Goal: Information Seeking & Learning: Understand process/instructions

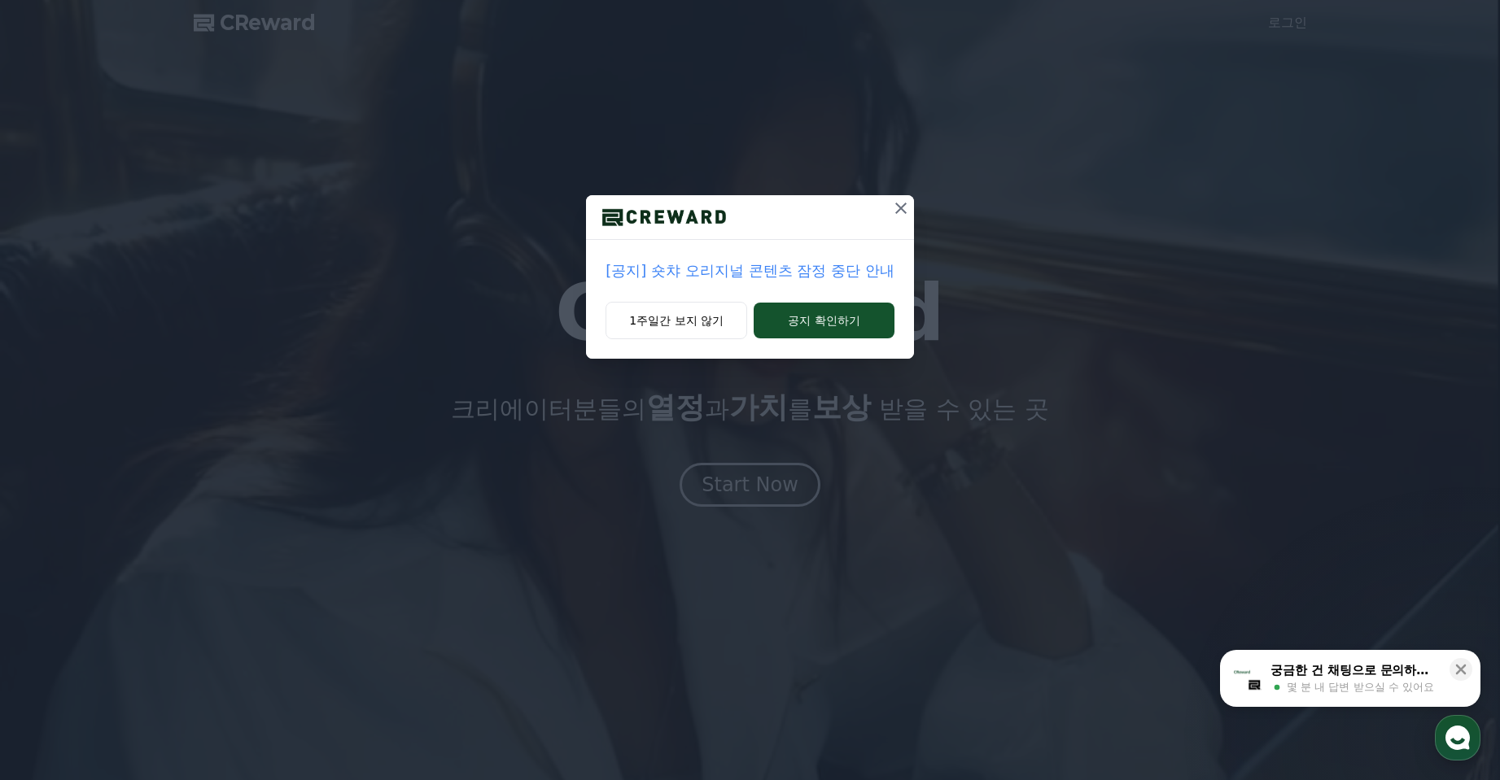
click at [815, 270] on p "[공지] 숏챠 오리지널 콘텐츠 잠정 중단 안내" at bounding box center [749, 271] width 288 height 23
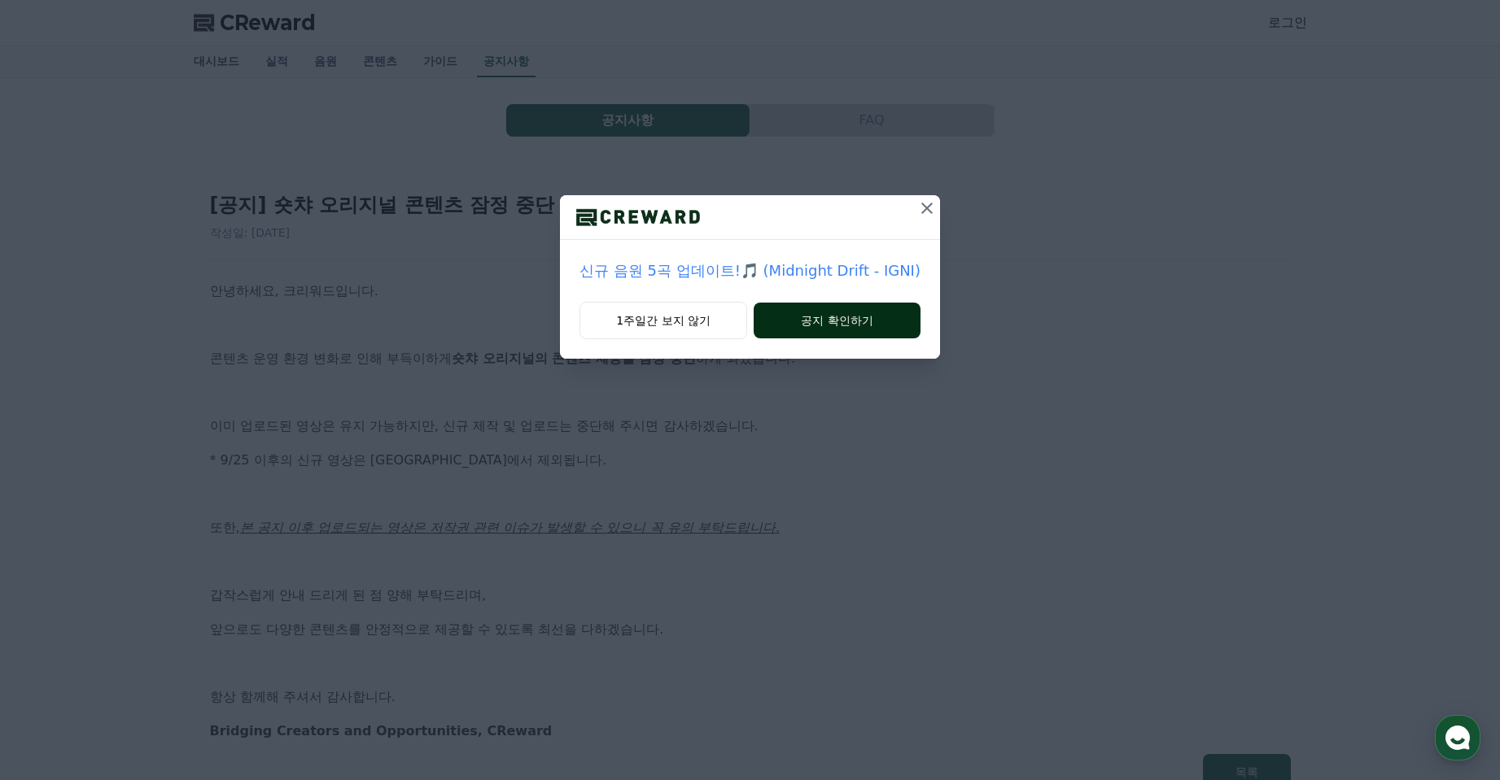
click at [840, 313] on button "공지 확인하기" at bounding box center [837, 321] width 167 height 36
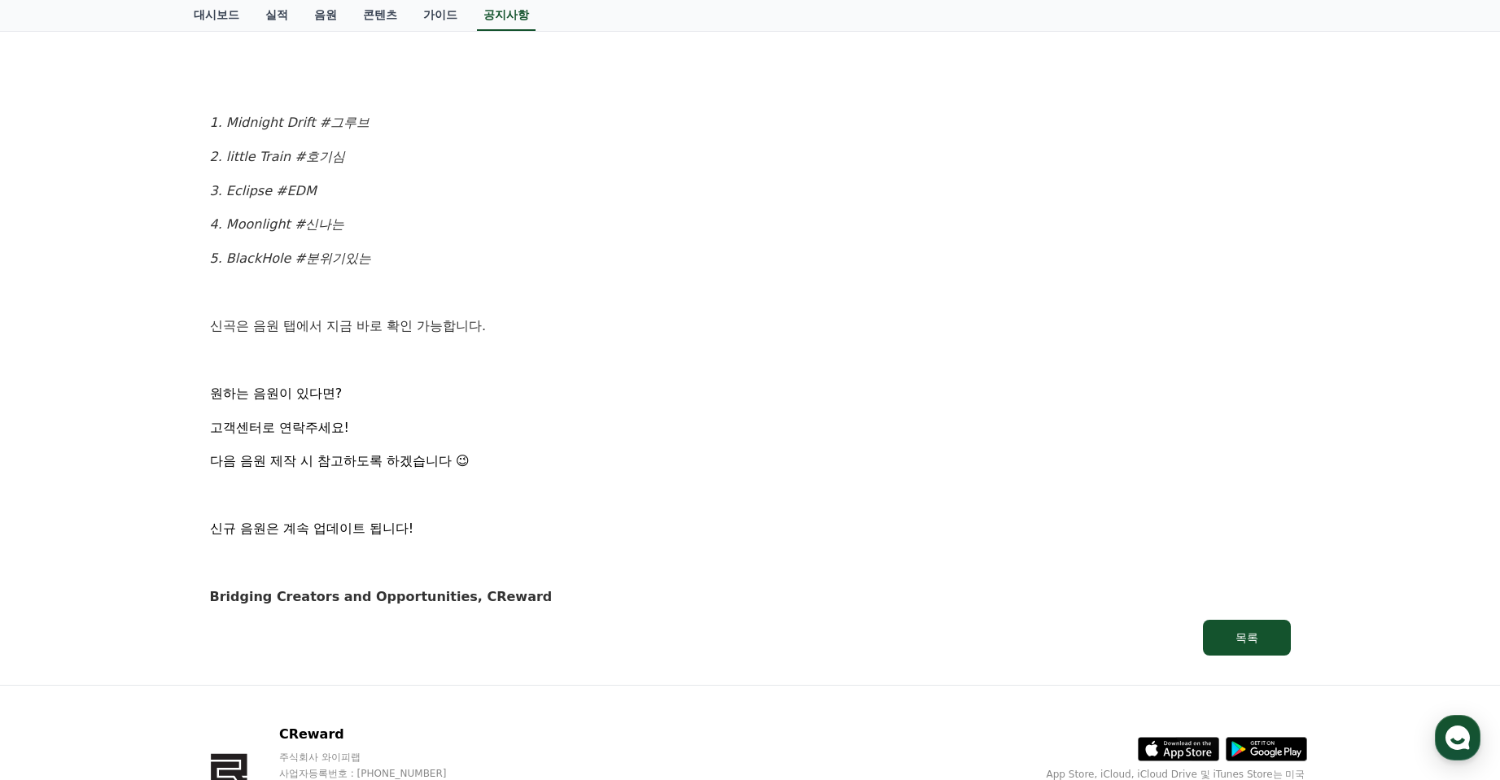
scroll to position [895, 0]
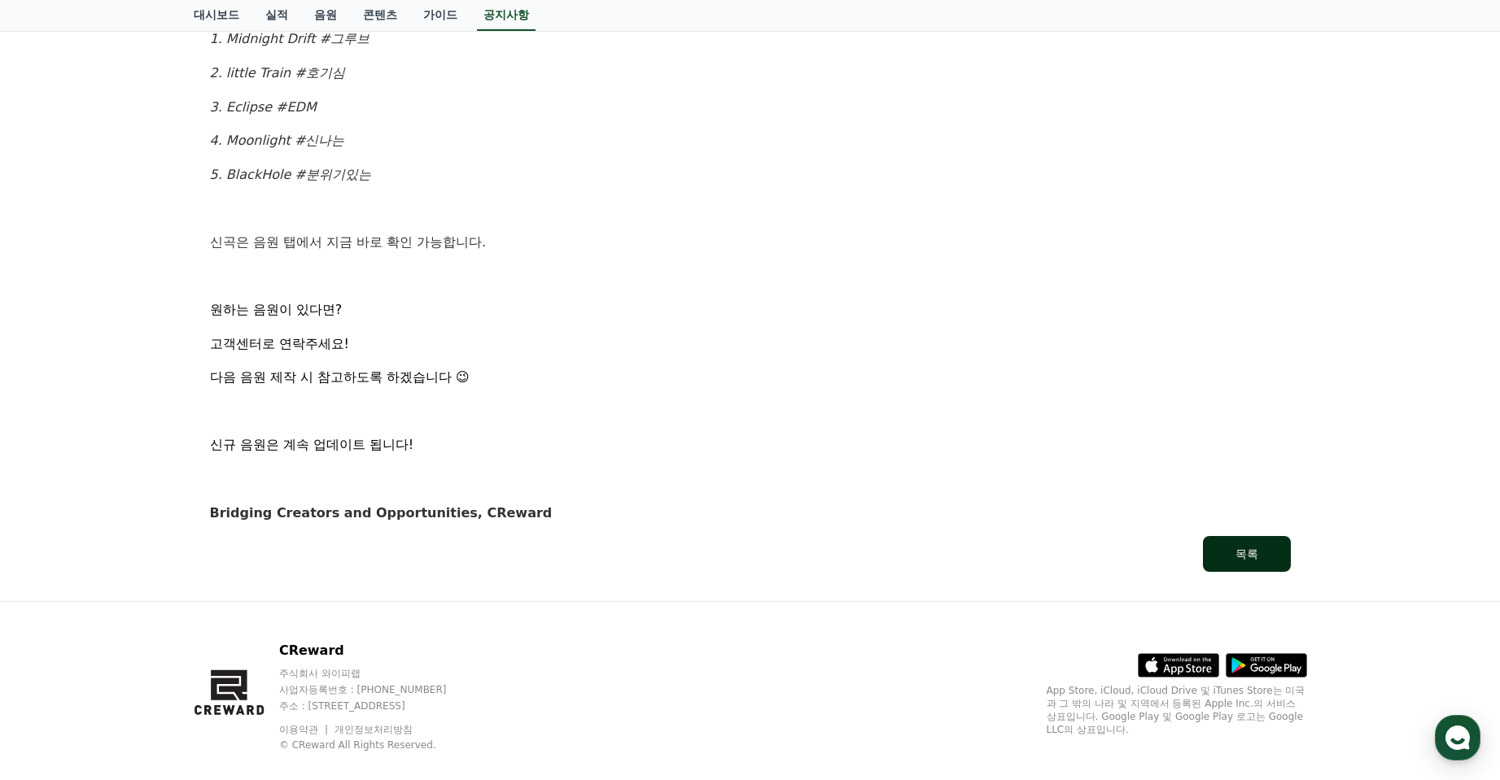
click at [1255, 553] on div "목록" at bounding box center [1246, 554] width 23 height 16
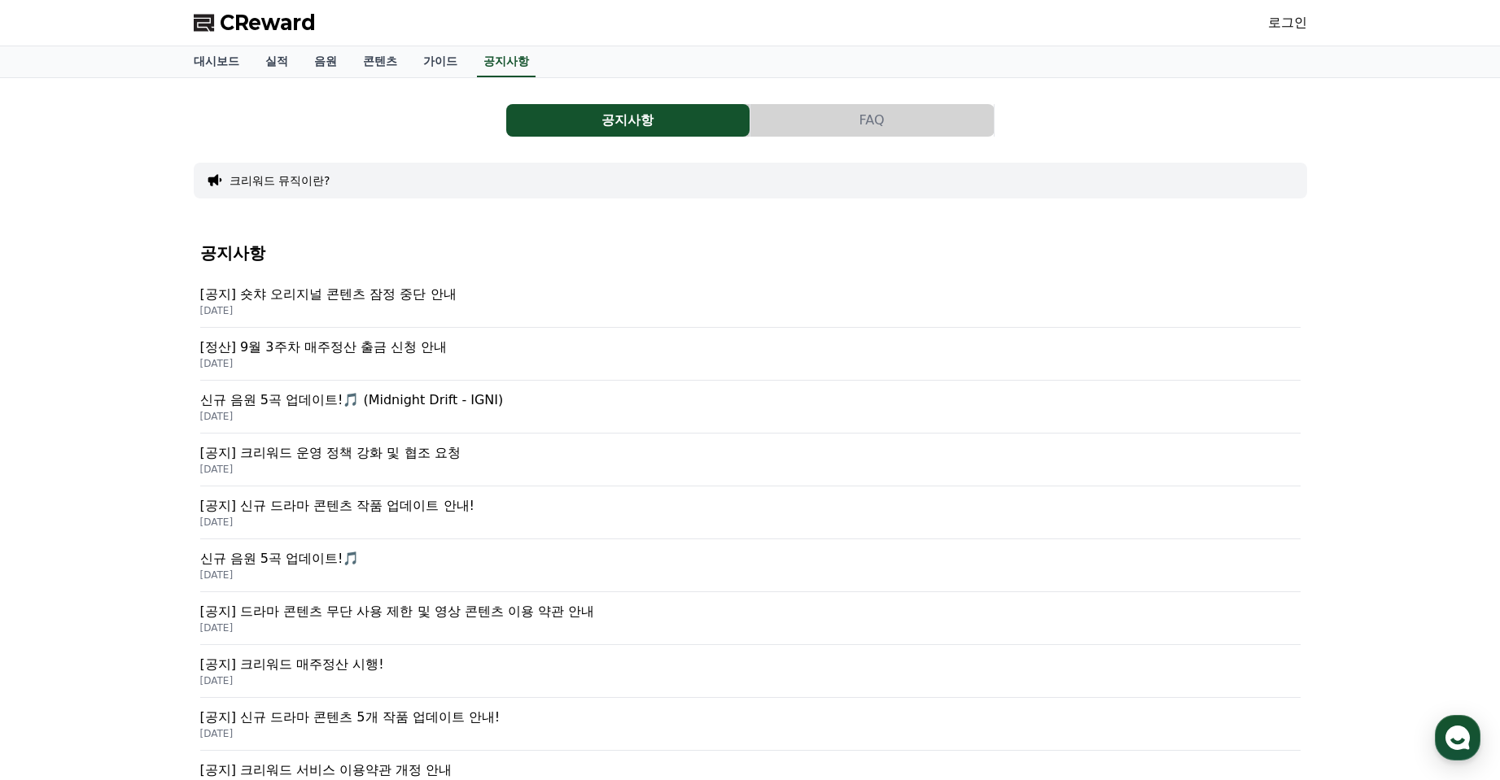
click at [431, 299] on p "[공지] 숏챠 오리지널 콘텐츠 잠정 중단 안내" at bounding box center [750, 295] width 1100 height 20
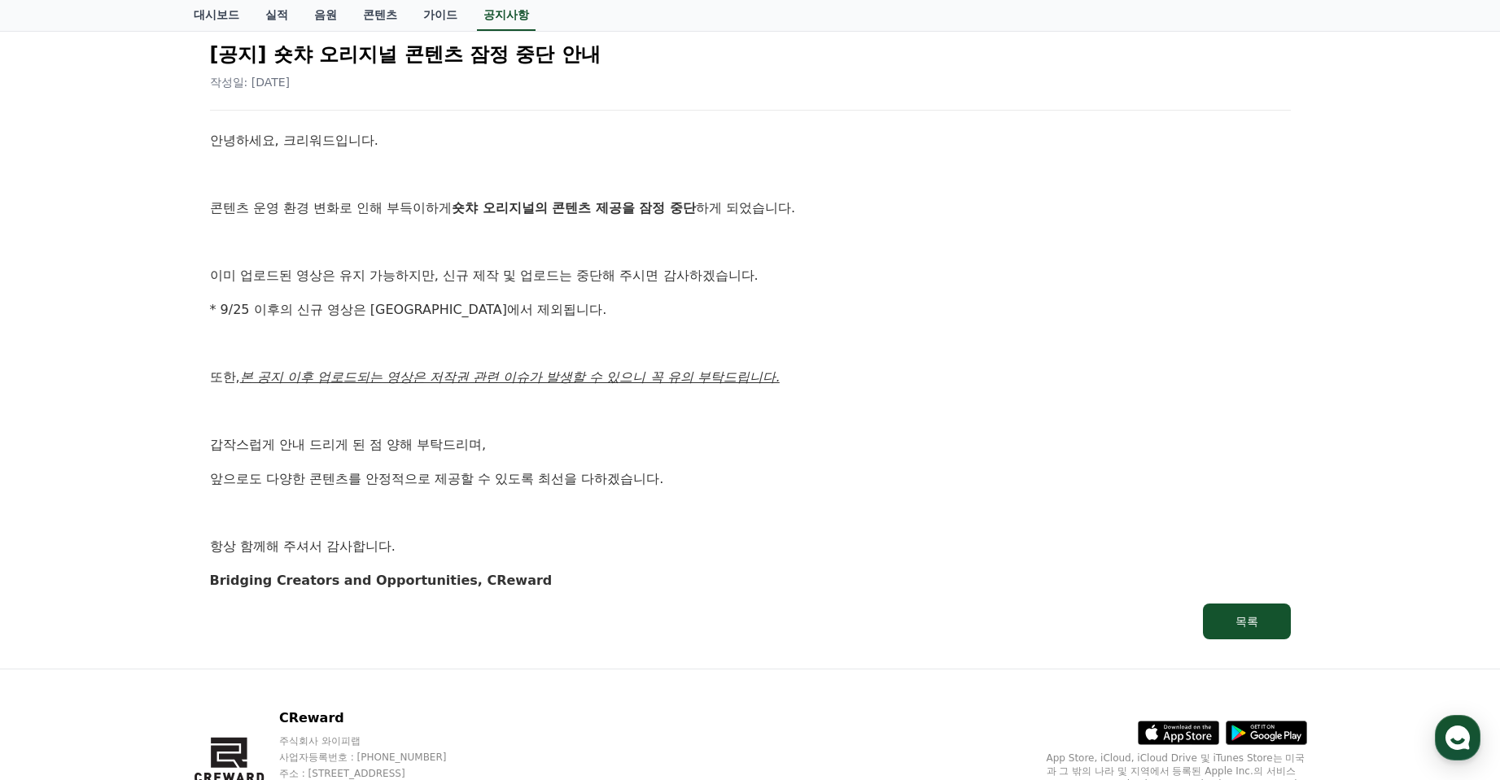
scroll to position [163, 0]
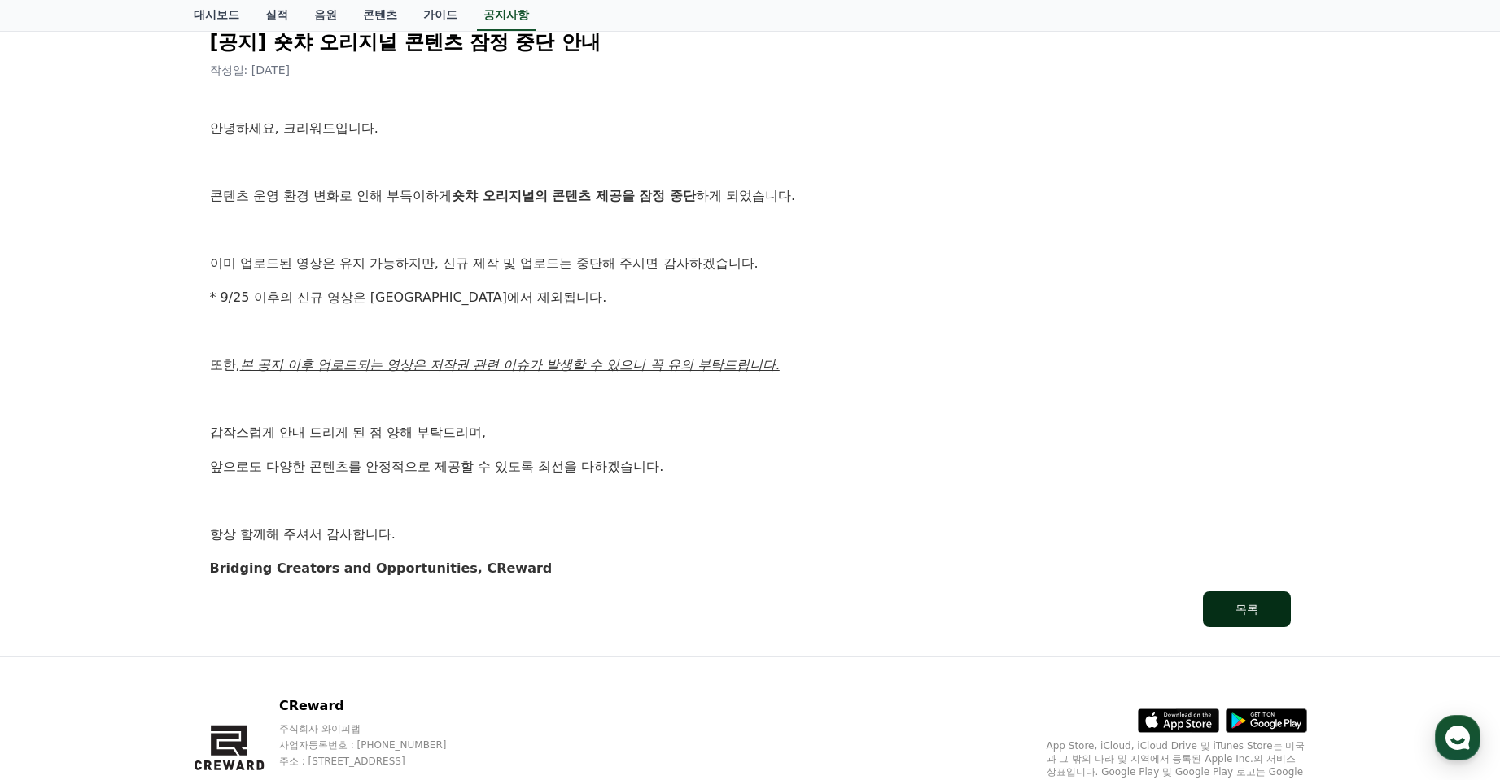
click at [1252, 619] on button "목록" at bounding box center [1247, 610] width 88 height 36
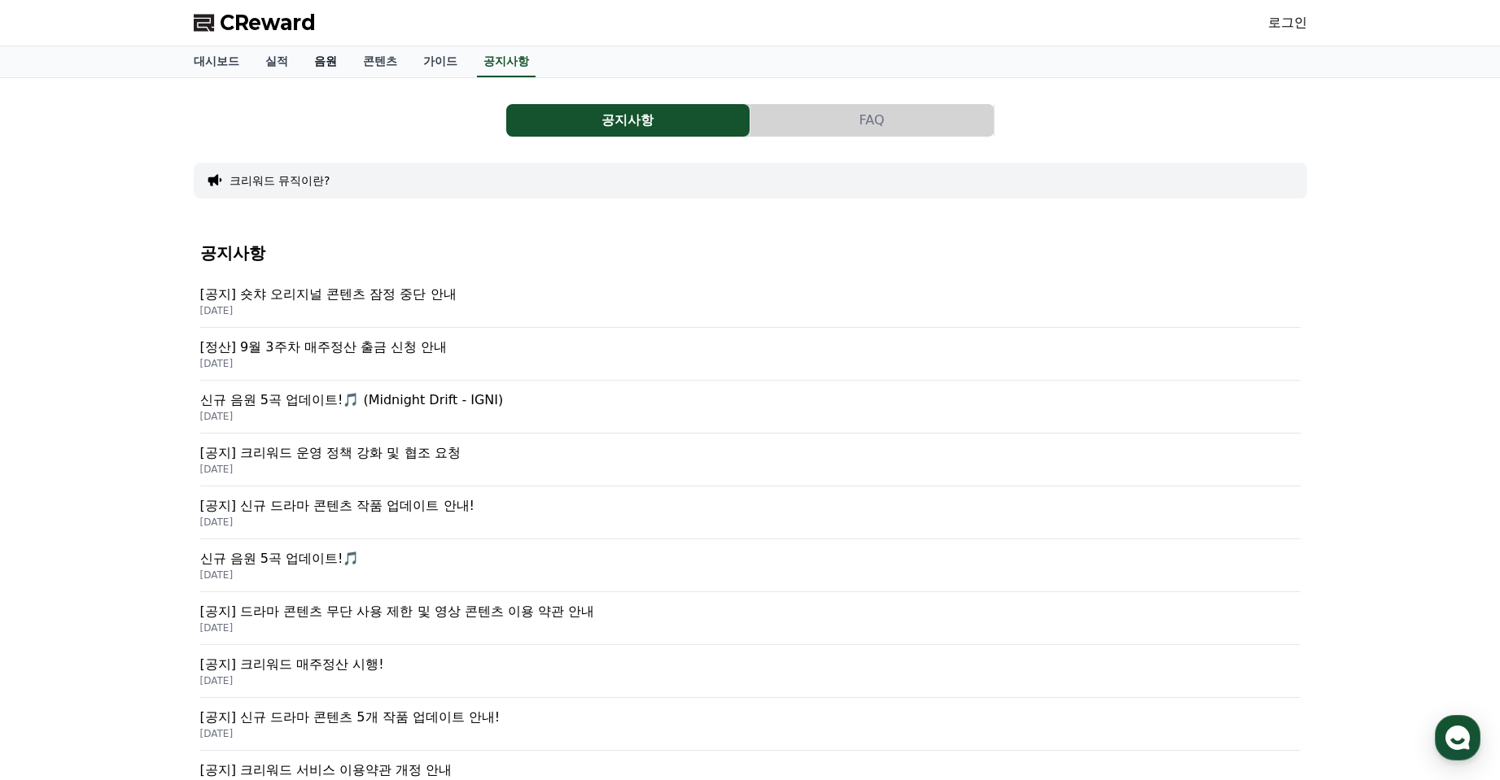
click at [324, 60] on link "음원" at bounding box center [325, 61] width 49 height 31
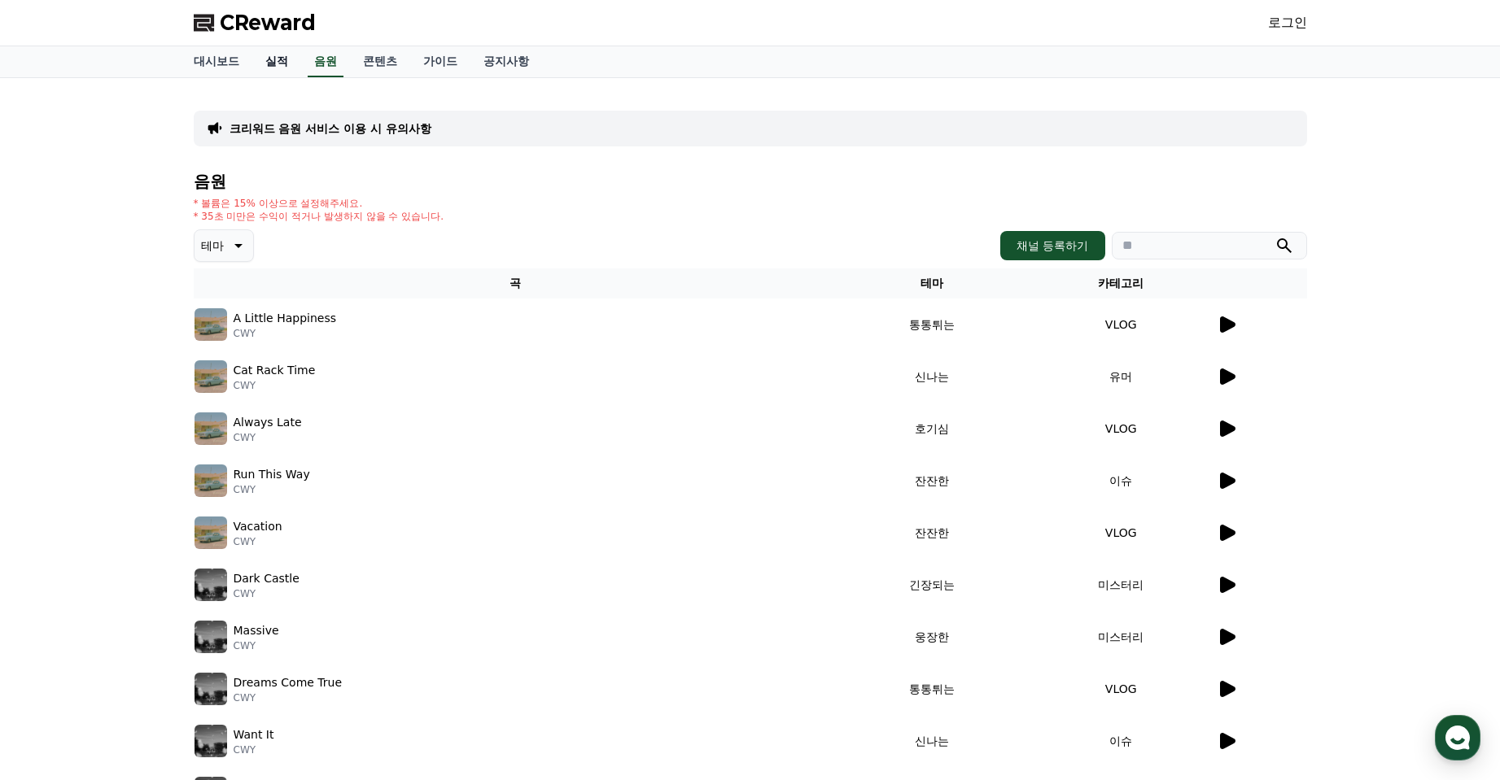
click at [280, 69] on link "실적" at bounding box center [276, 61] width 49 height 31
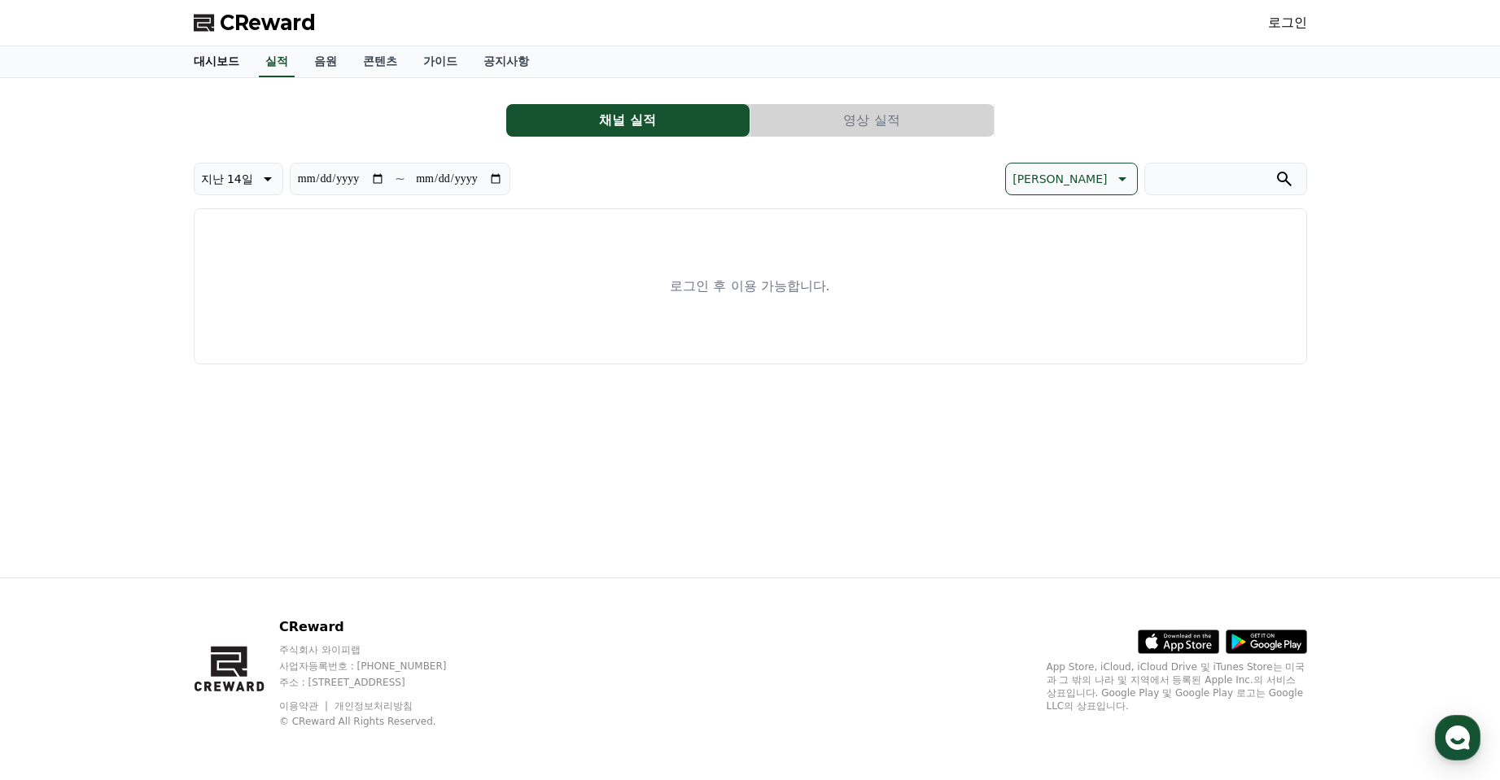
click at [224, 68] on link "대시보드" at bounding box center [217, 61] width 72 height 31
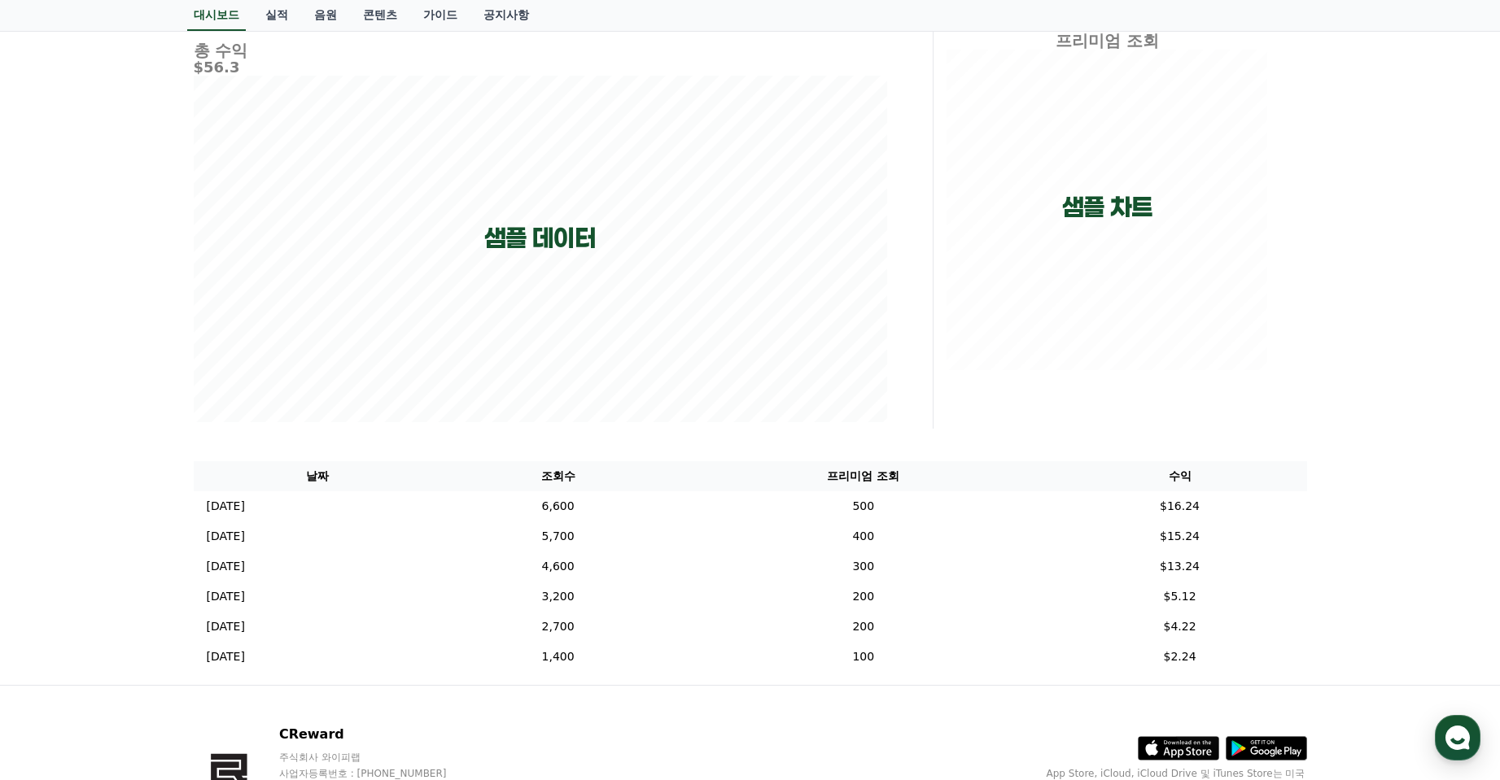
scroll to position [244, 0]
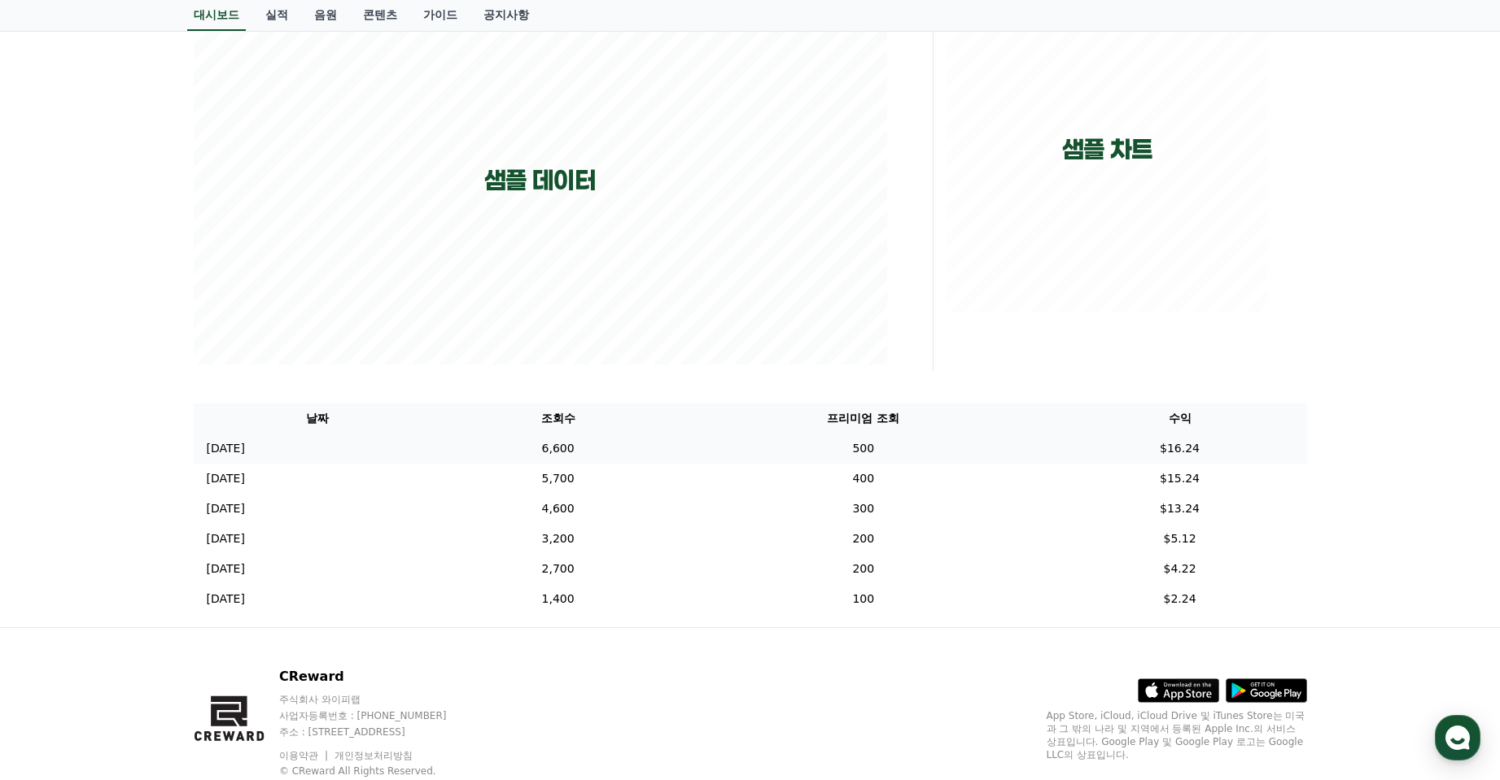
click at [266, 448] on td "[DATE] 12/05" at bounding box center [318, 449] width 249 height 30
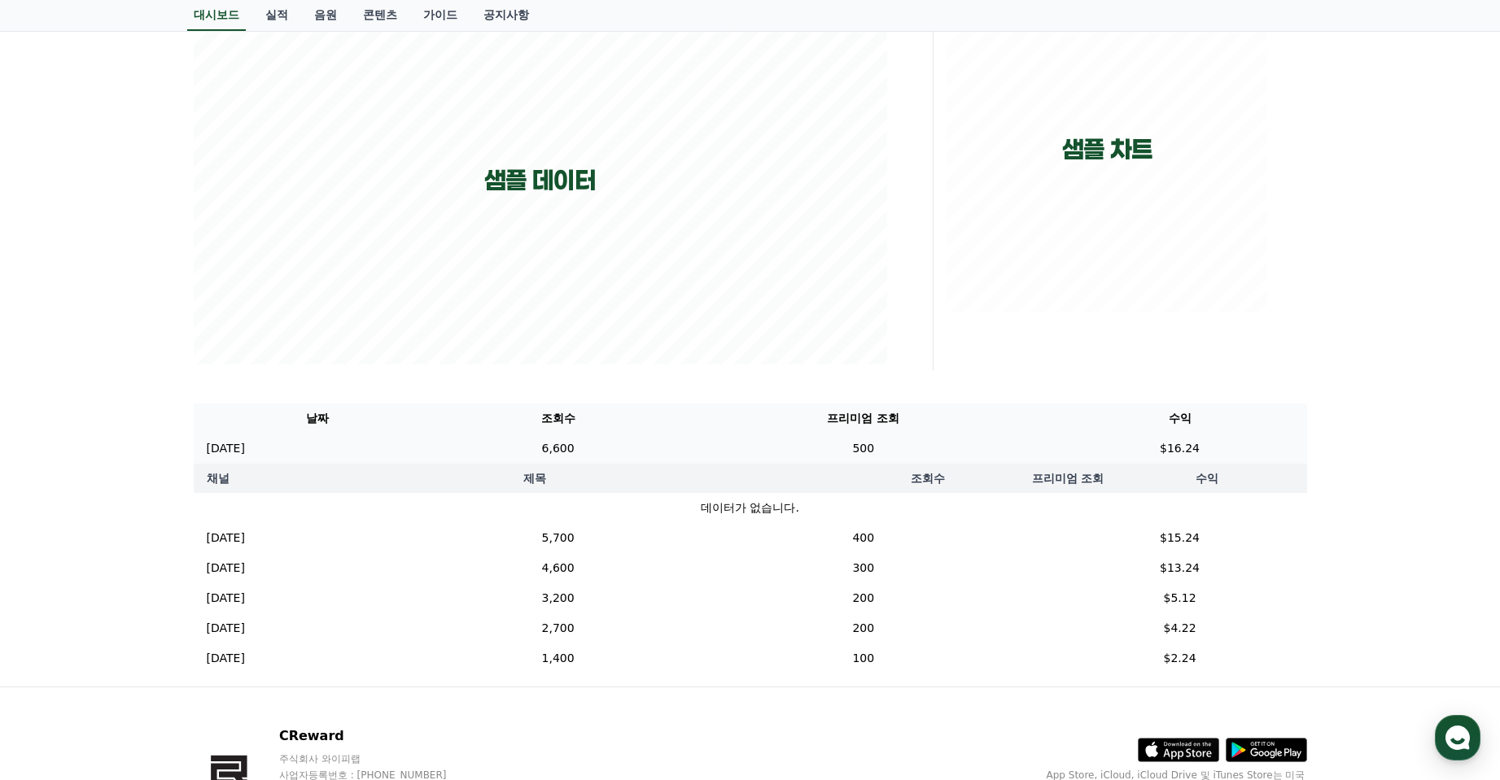
click at [266, 448] on td "[DATE] 12/05" at bounding box center [318, 449] width 249 height 30
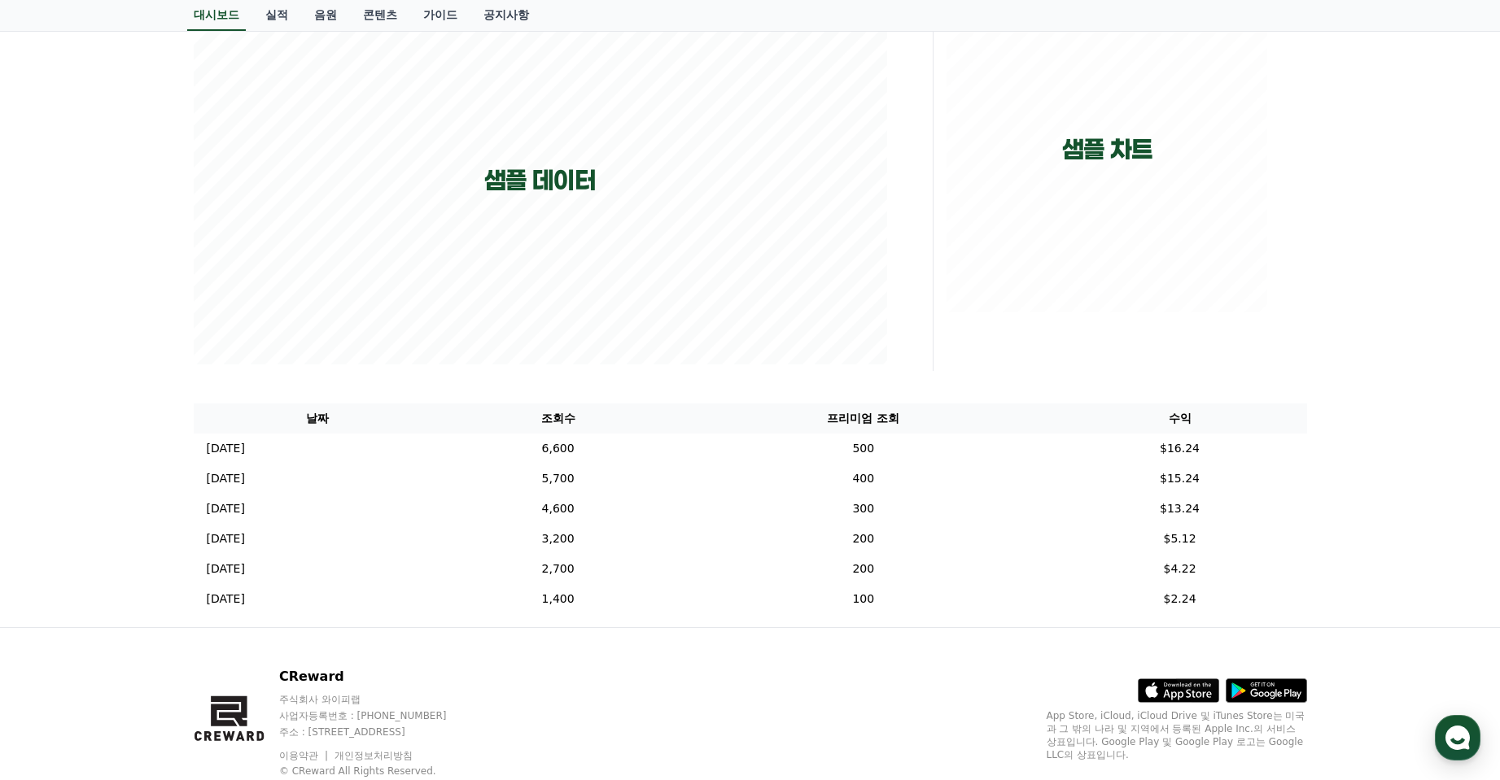
scroll to position [0, 0]
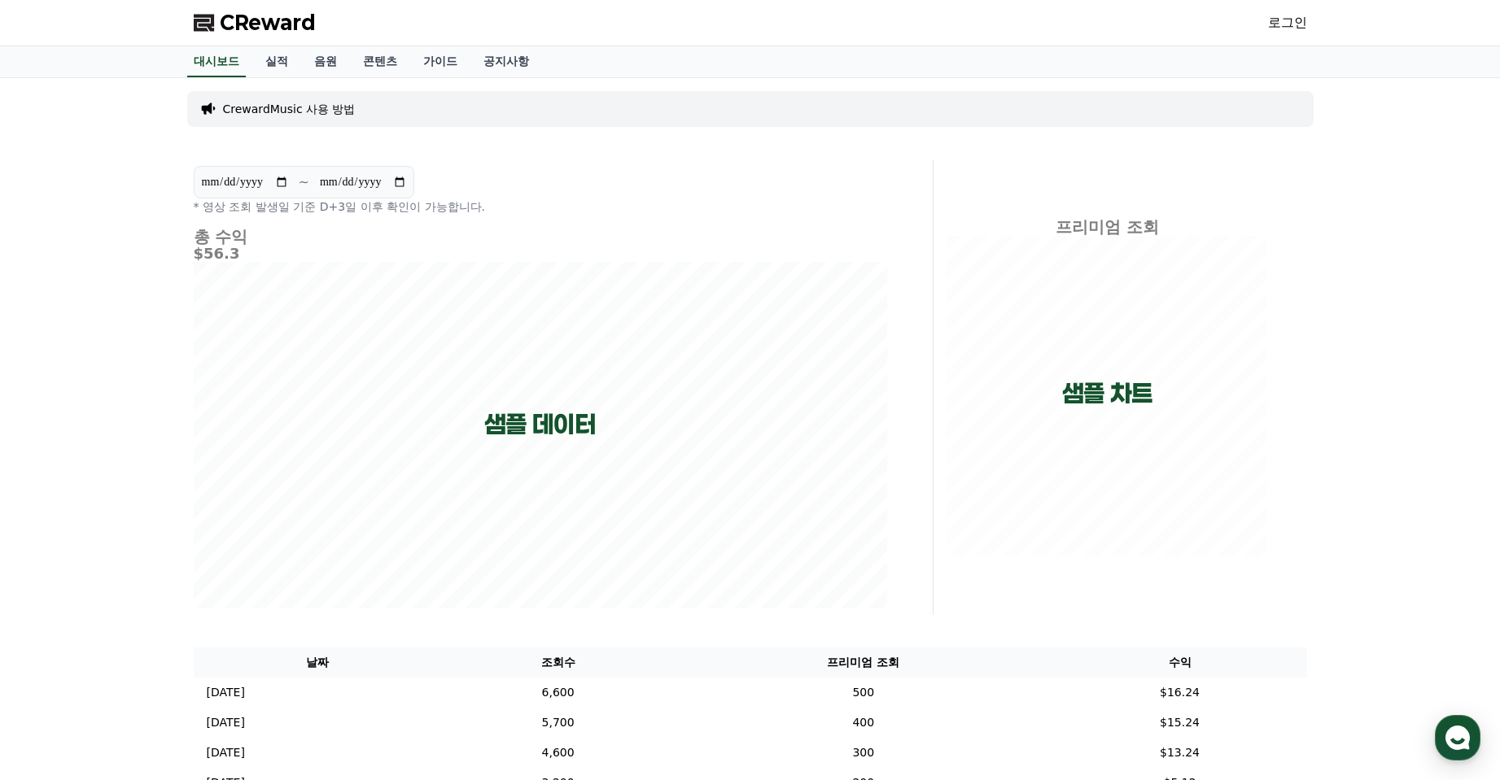
click at [318, 111] on p "CrewardMusic 사용 방법" at bounding box center [289, 109] width 133 height 16
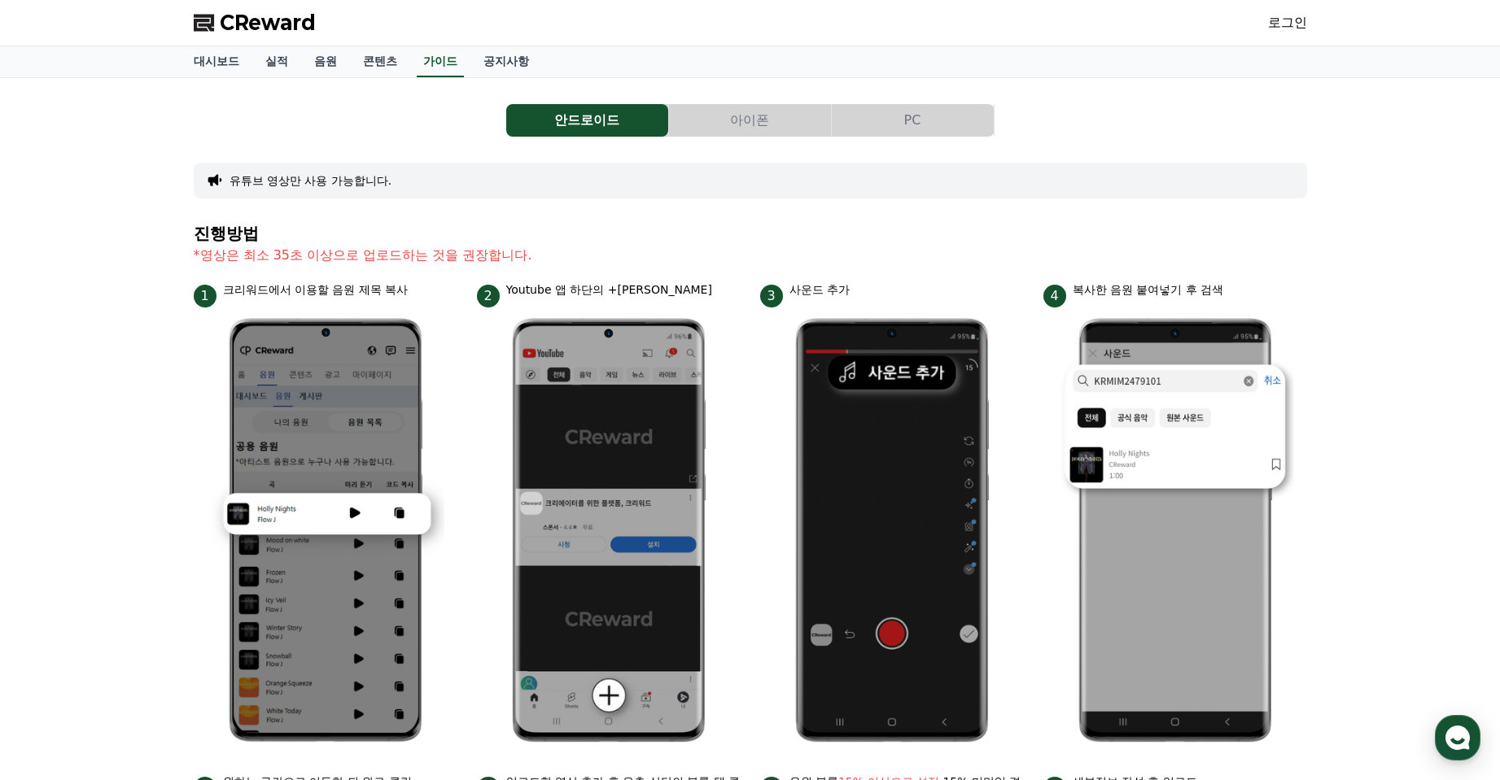
click at [745, 108] on button "아이폰" at bounding box center [750, 120] width 162 height 33
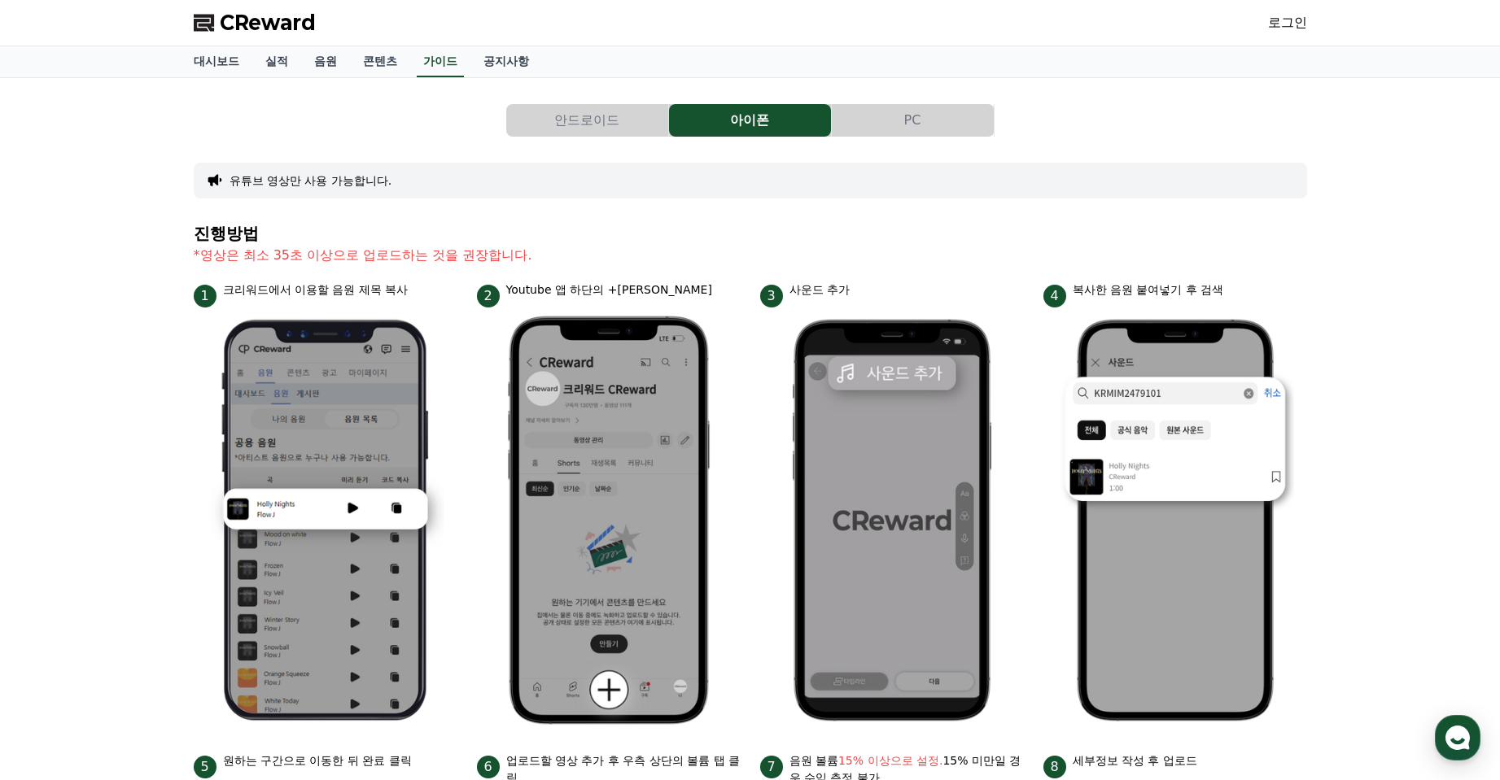
click at [929, 110] on button "PC" at bounding box center [913, 120] width 162 height 33
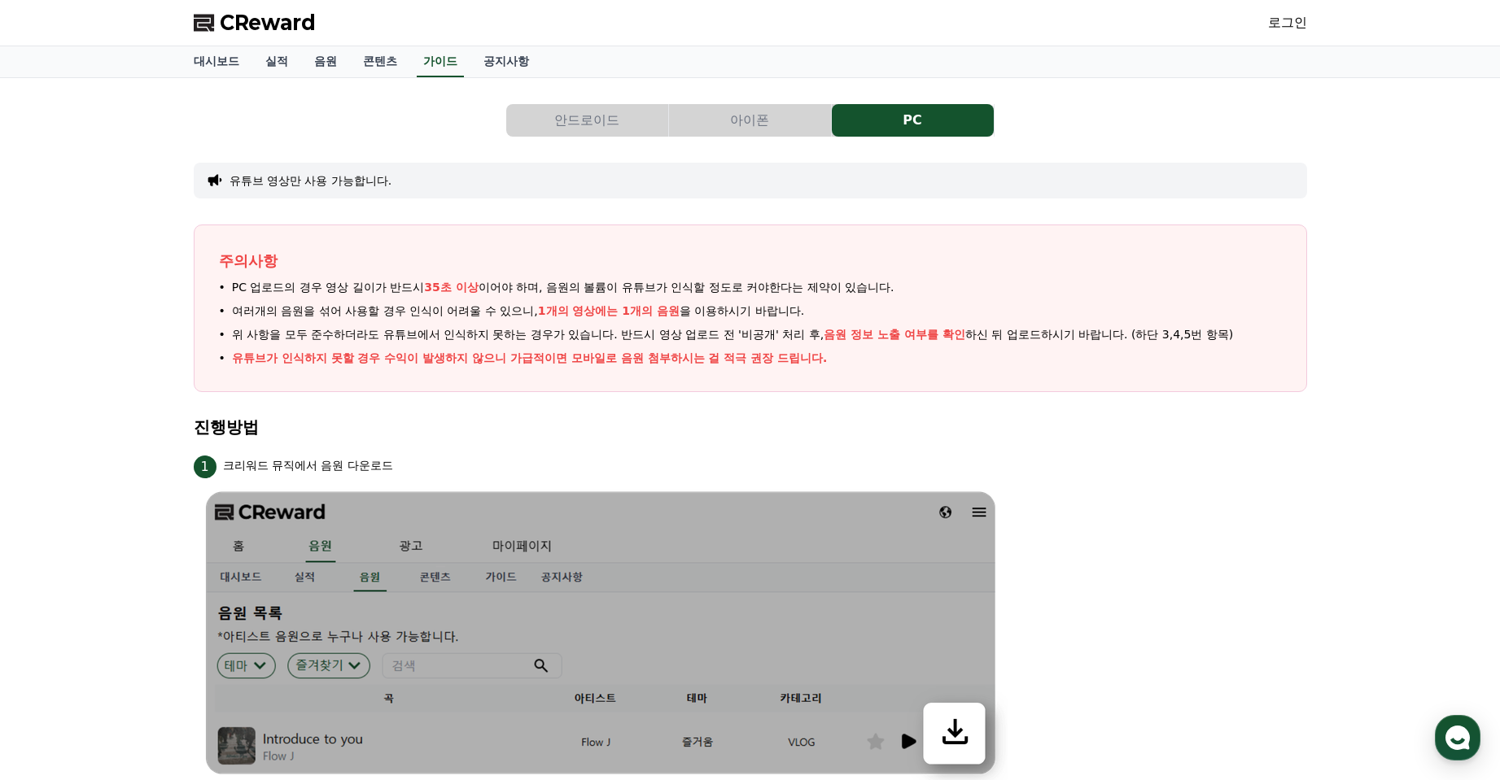
click at [804, 128] on button "아이폰" at bounding box center [750, 120] width 162 height 33
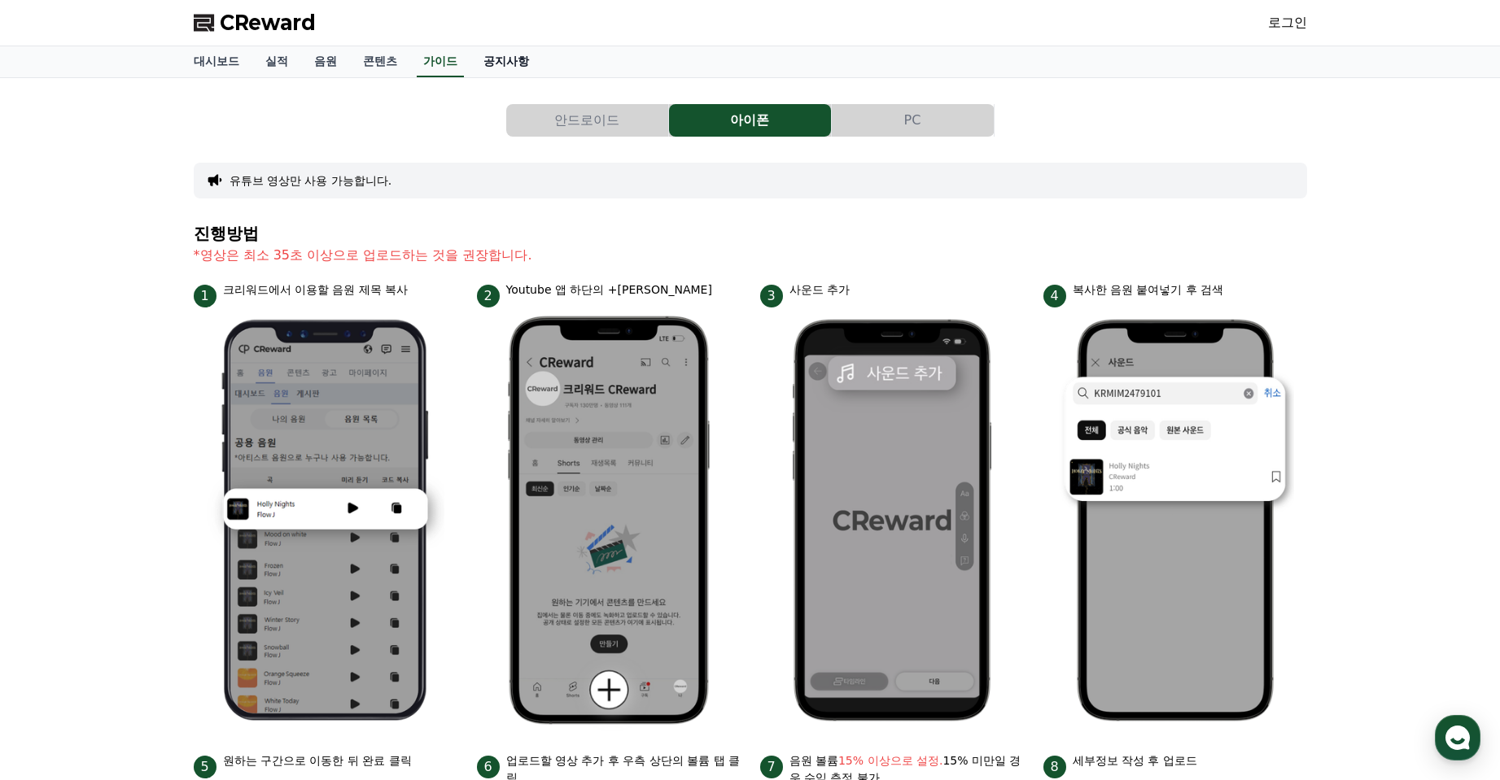
click at [519, 72] on link "공지사항" at bounding box center [506, 61] width 72 height 31
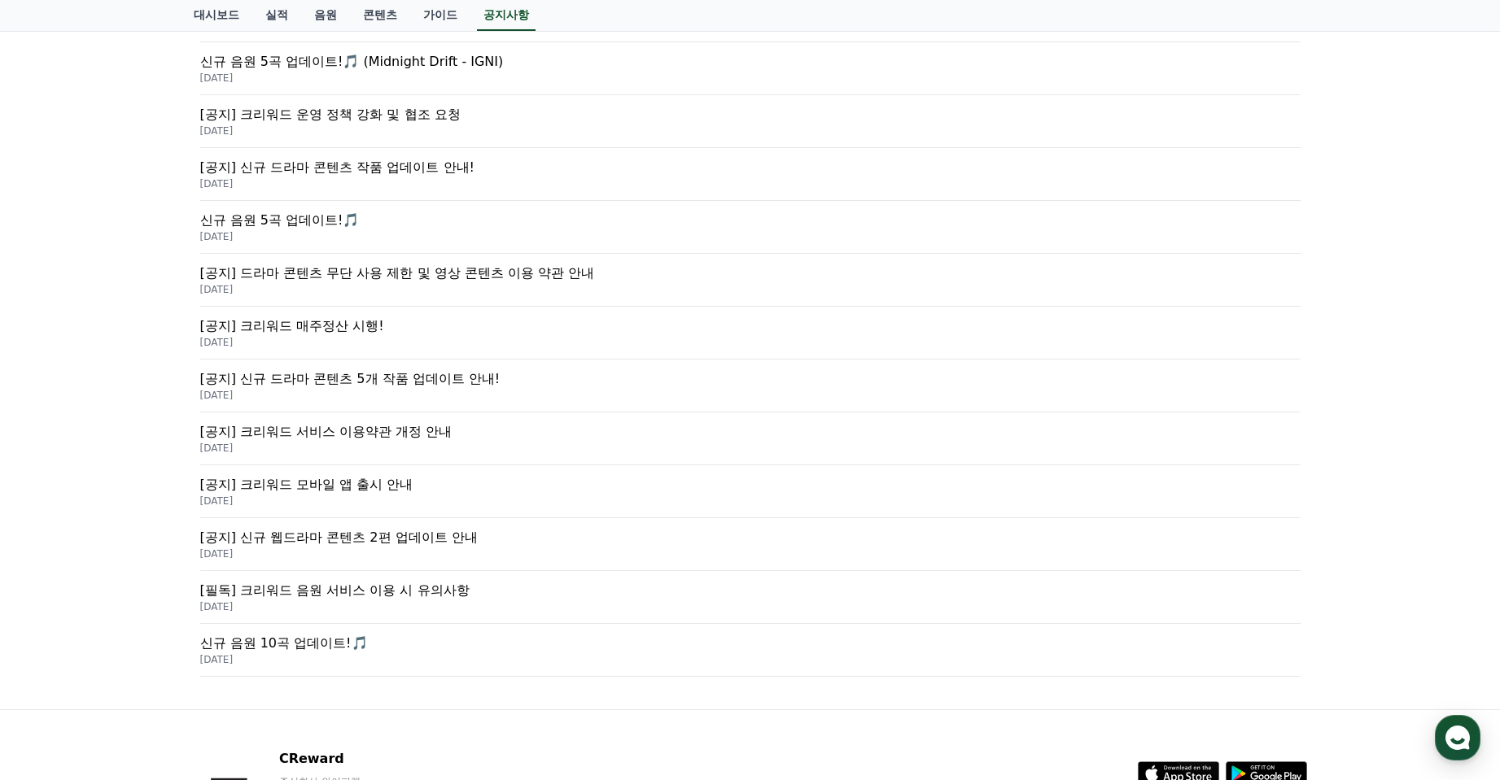
scroll to position [470, 0]
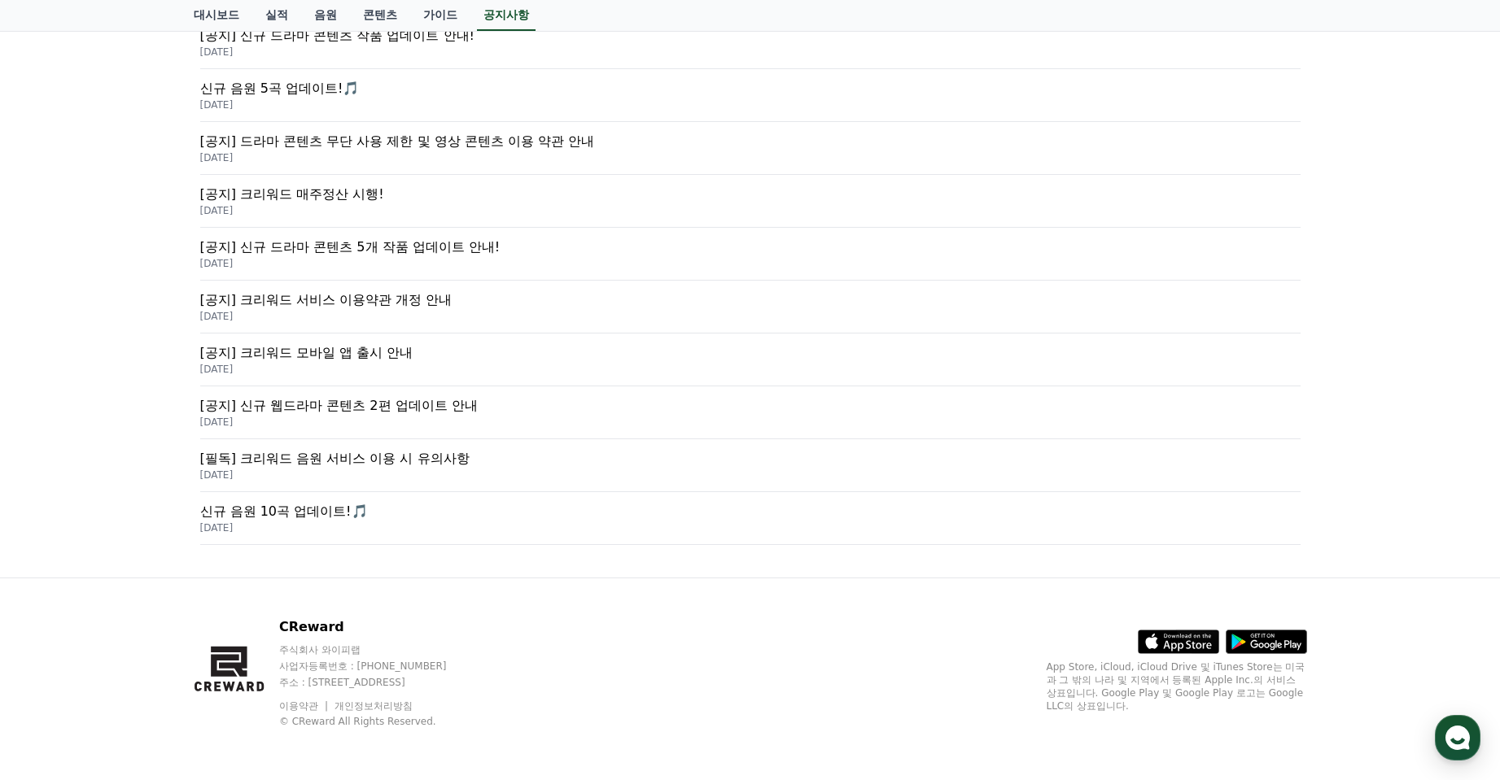
click at [378, 463] on p "[필독] 크리워드 음원 서비스 이용 시 유의사항" at bounding box center [750, 459] width 1100 height 20
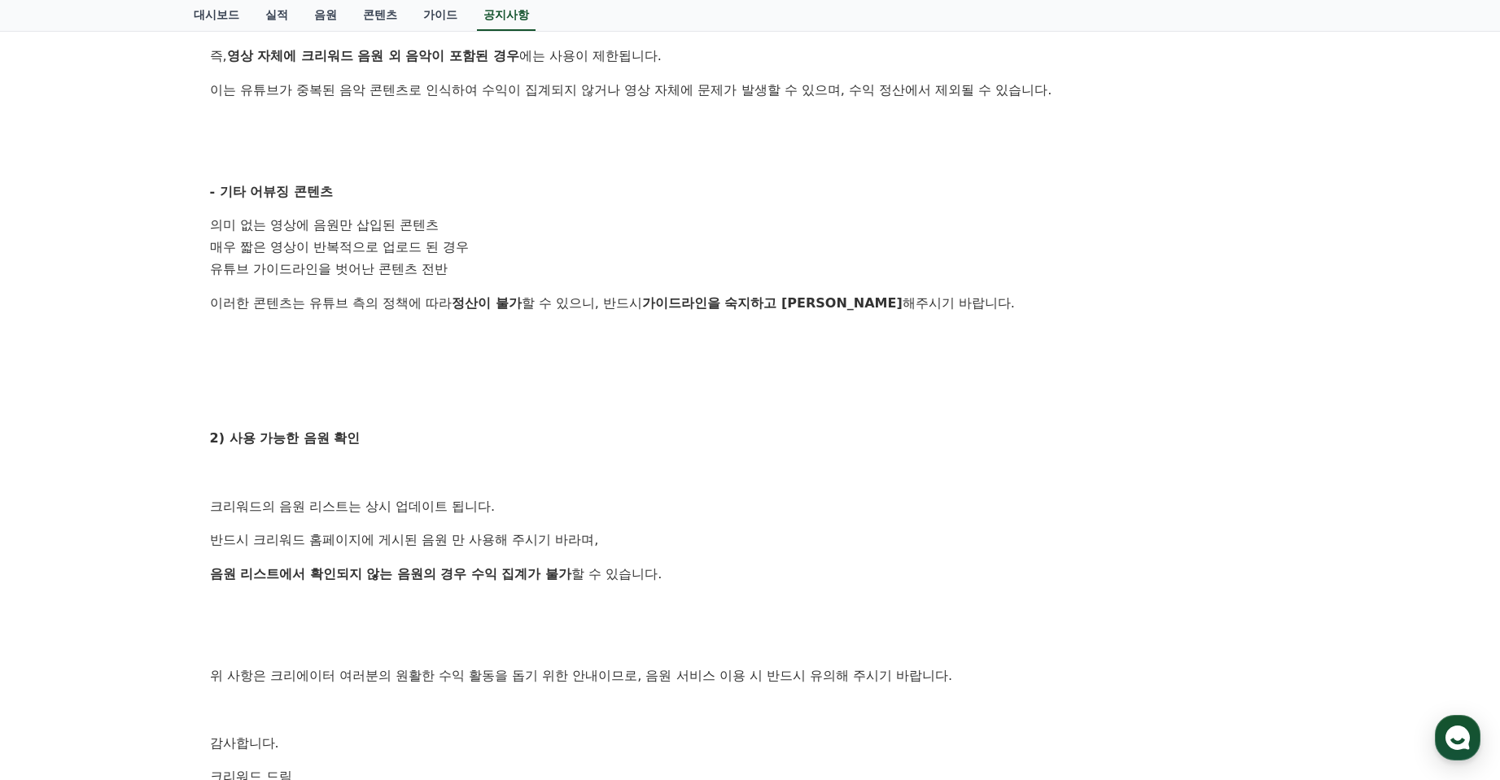
scroll to position [732, 0]
